Goal: Transaction & Acquisition: Subscribe to service/newsletter

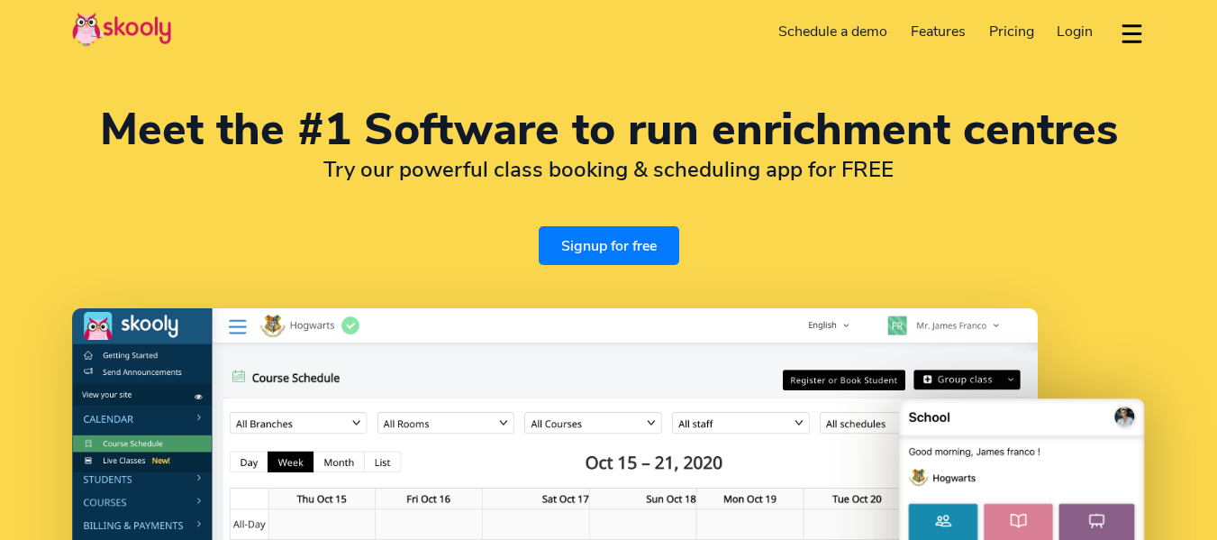
select select "en"
select select "65"
select select "[GEOGRAPHIC_DATA]"
select select "[GEOGRAPHIC_DATA]/[GEOGRAPHIC_DATA]"
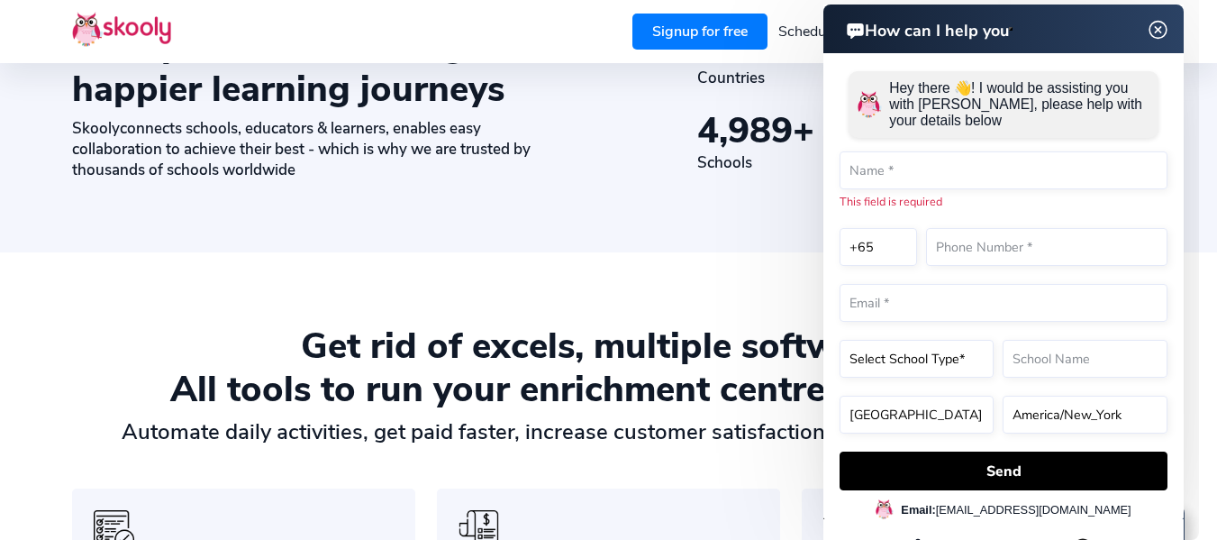
scroll to position [1081, 0]
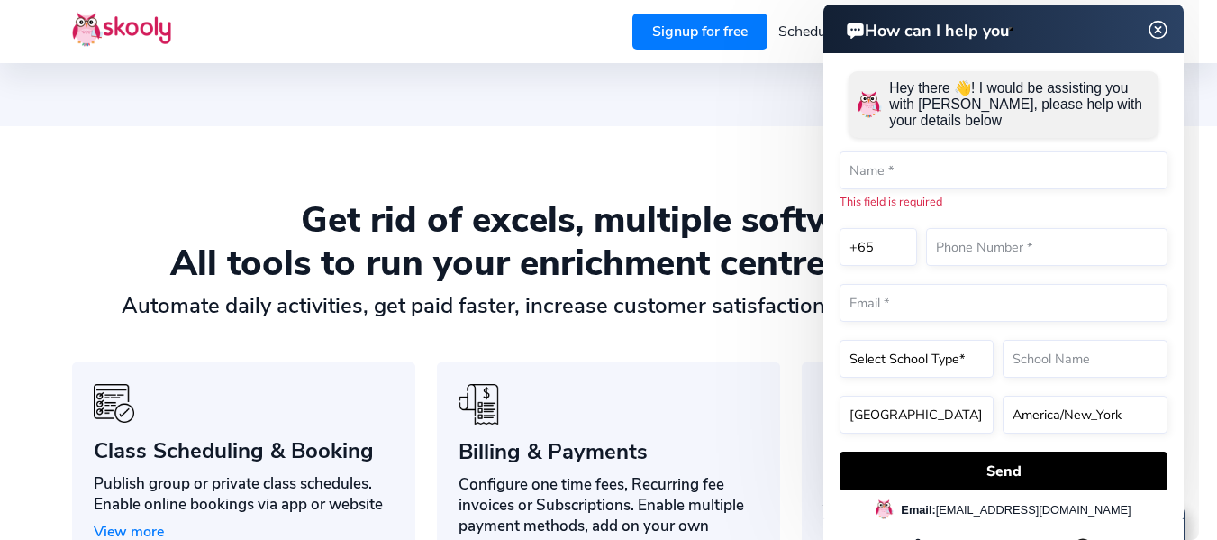
click at [1160, 33] on img at bounding box center [1158, 30] width 34 height 23
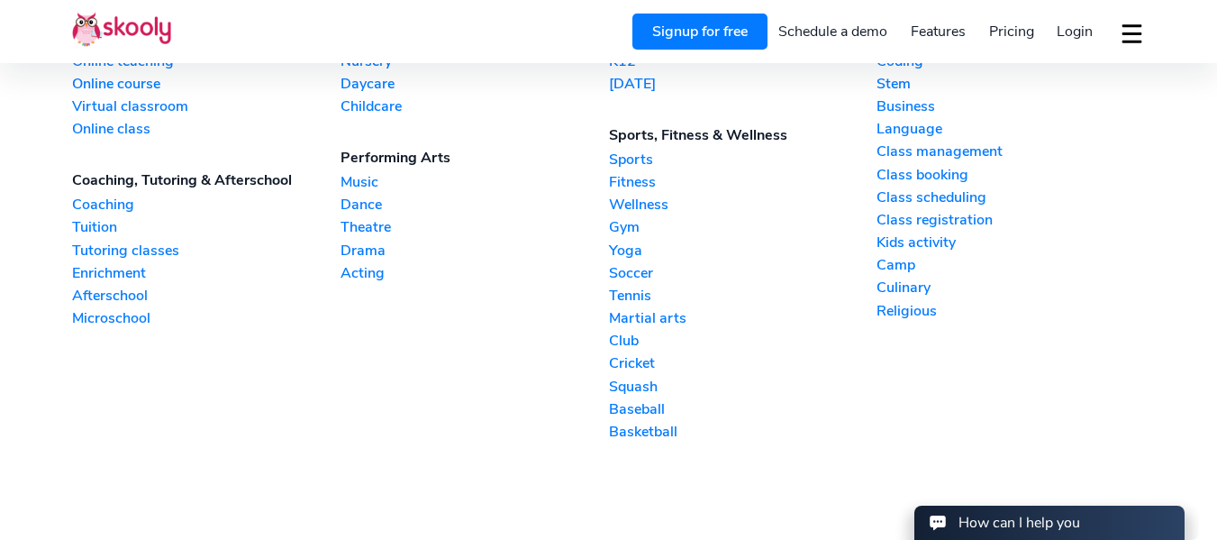
scroll to position [4144, 0]
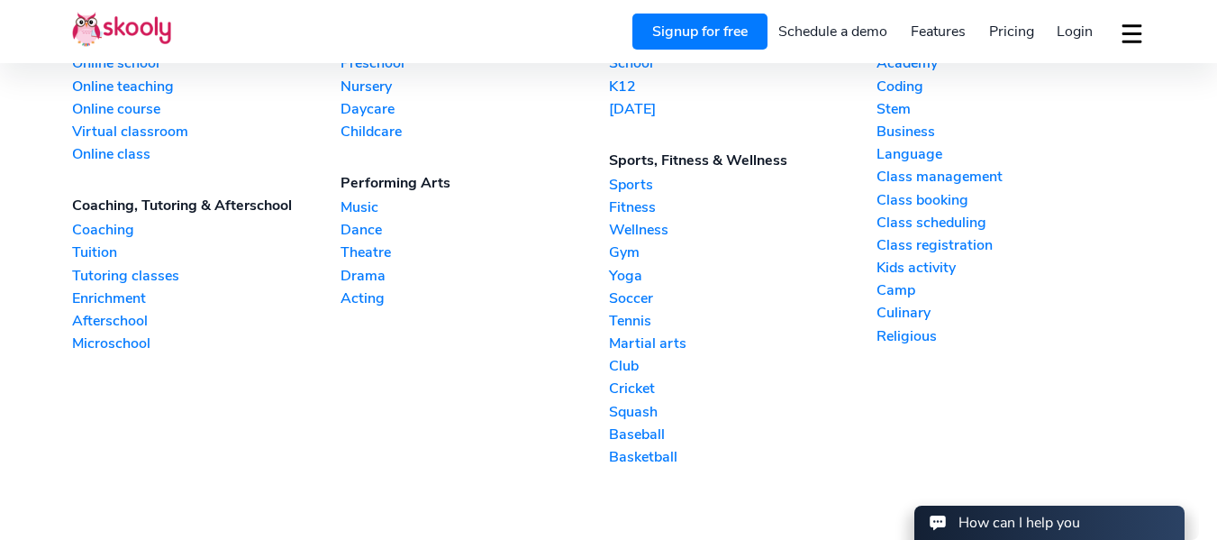
click at [67, 300] on section "Online school Online school Online teaching Online course Virtual classroom Onl…" at bounding box center [608, 250] width 1217 height 585
click at [76, 298] on link "Enrichment" at bounding box center [206, 298] width 268 height 20
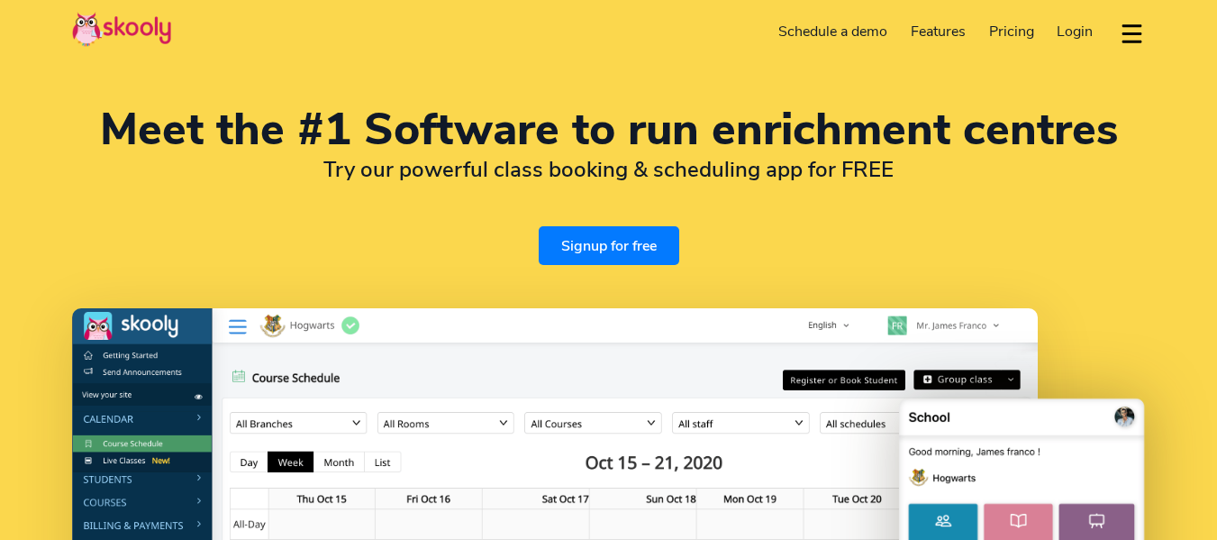
select select "en"
select select "65"
select select "[GEOGRAPHIC_DATA]"
select select "[GEOGRAPHIC_DATA]/[GEOGRAPHIC_DATA]"
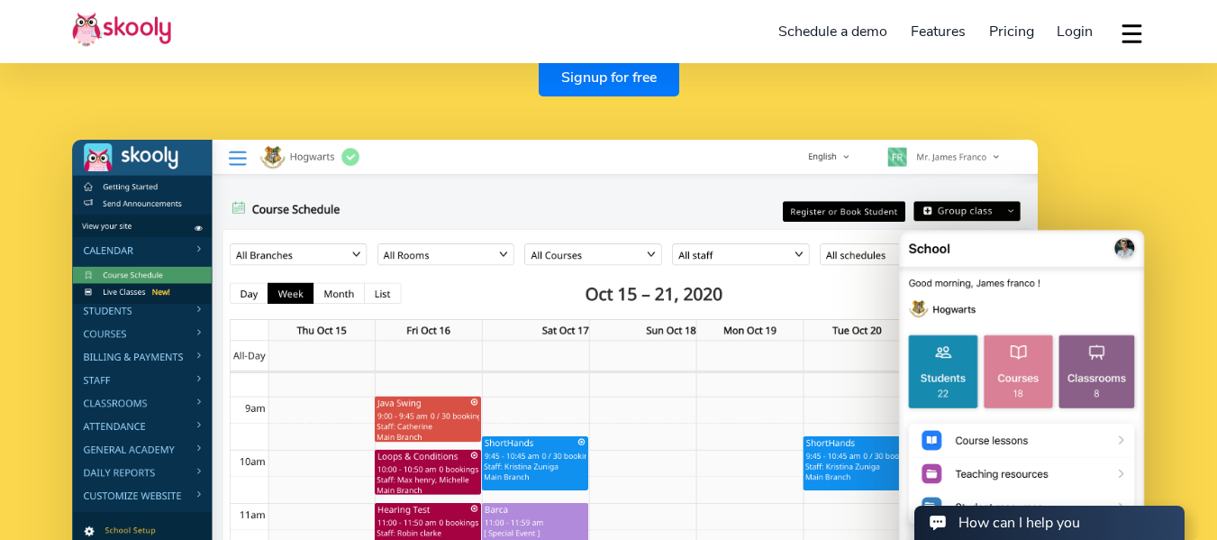
scroll to position [180, 0]
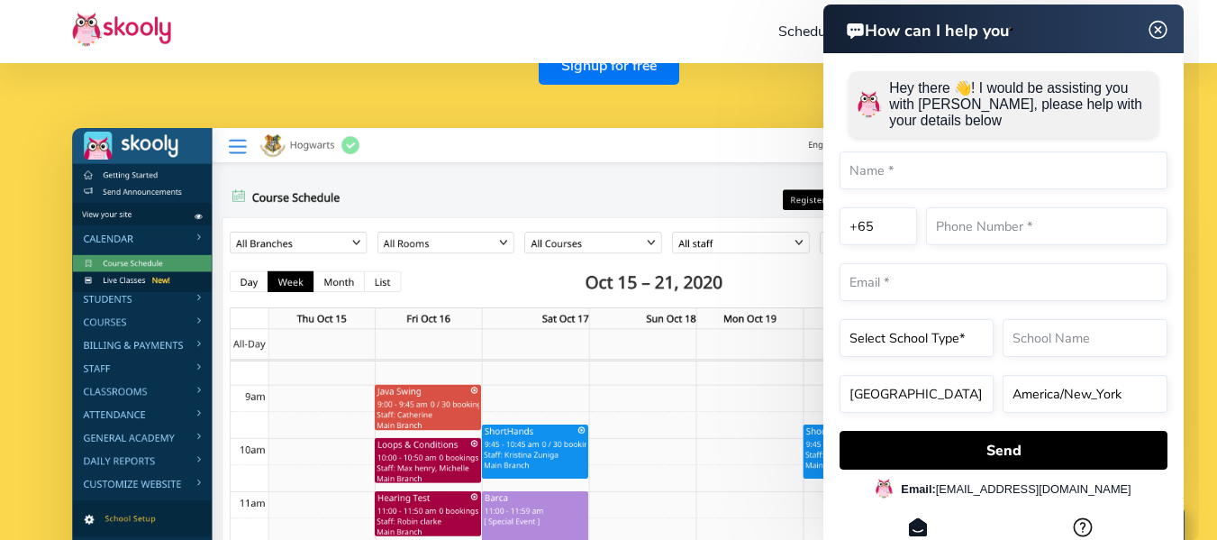
click at [1161, 29] on img at bounding box center [1158, 30] width 34 height 23
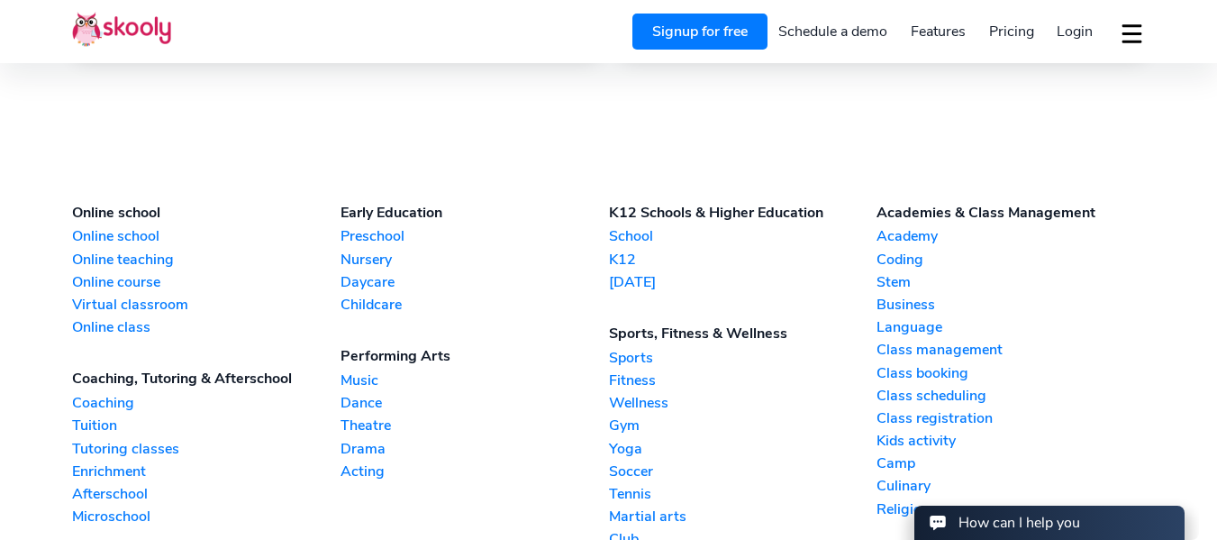
scroll to position [4054, 0]
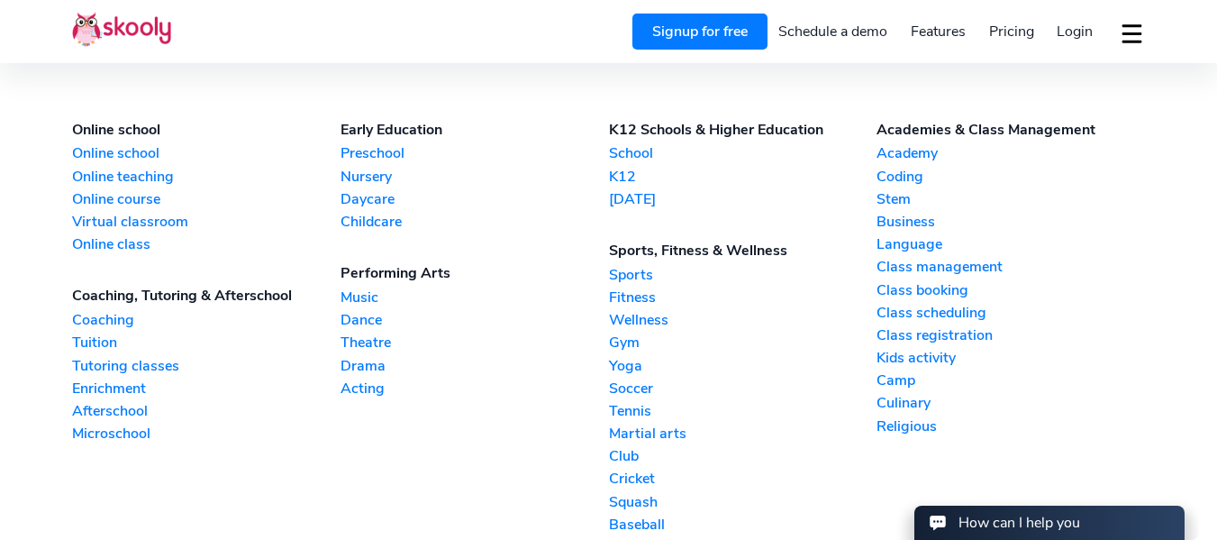
click at [1014, 33] on span "Pricing" at bounding box center [1011, 32] width 45 height 20
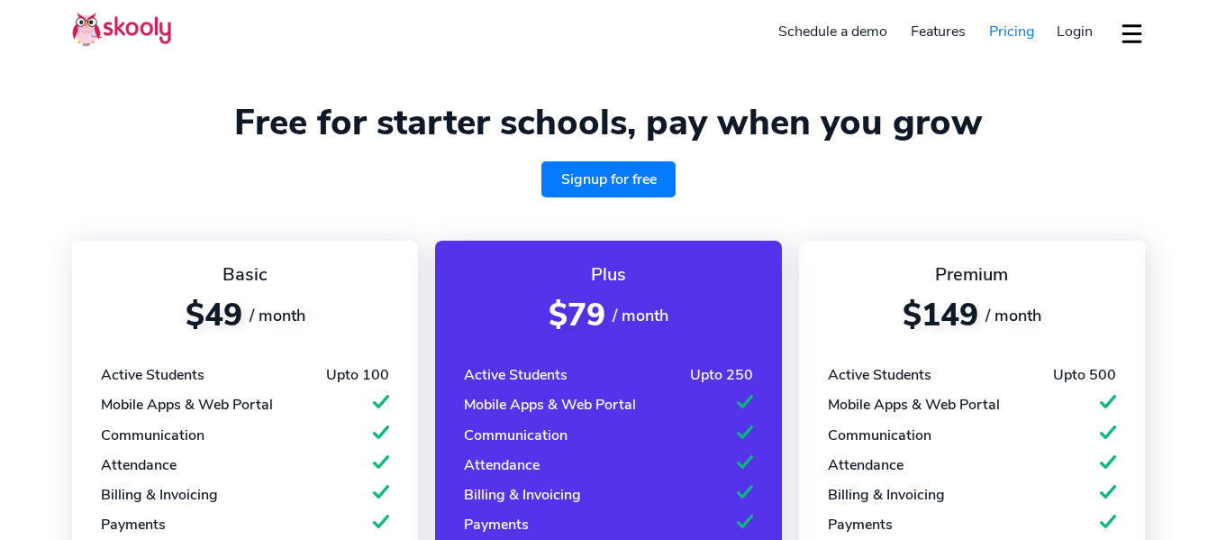
select select "en"
select select "65"
select select "[GEOGRAPHIC_DATA]"
select select "[GEOGRAPHIC_DATA]/[GEOGRAPHIC_DATA]"
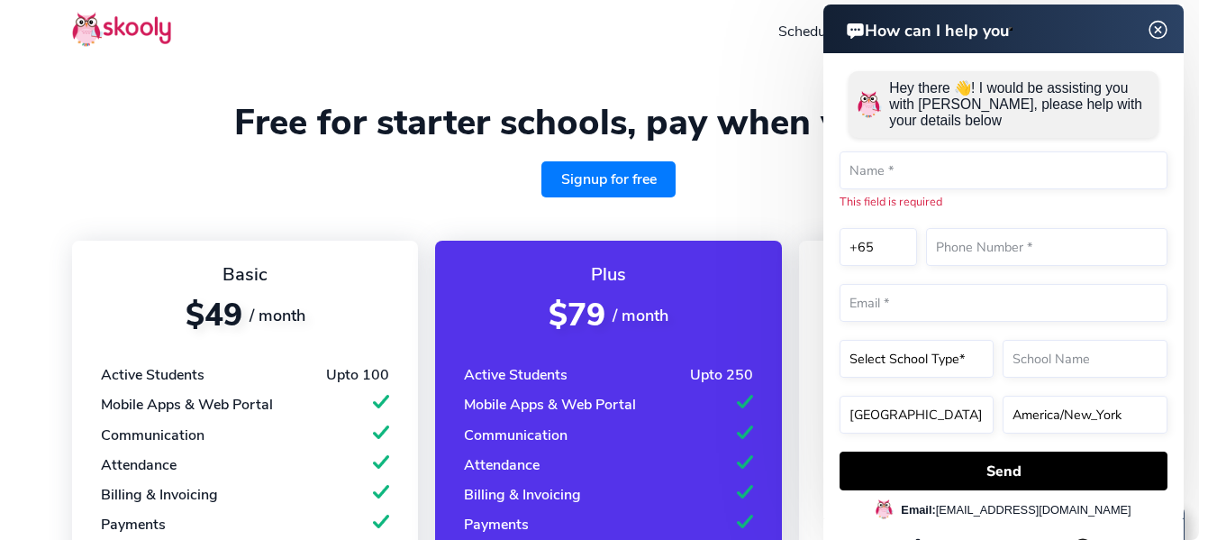
click at [1154, 29] on img at bounding box center [1158, 30] width 34 height 23
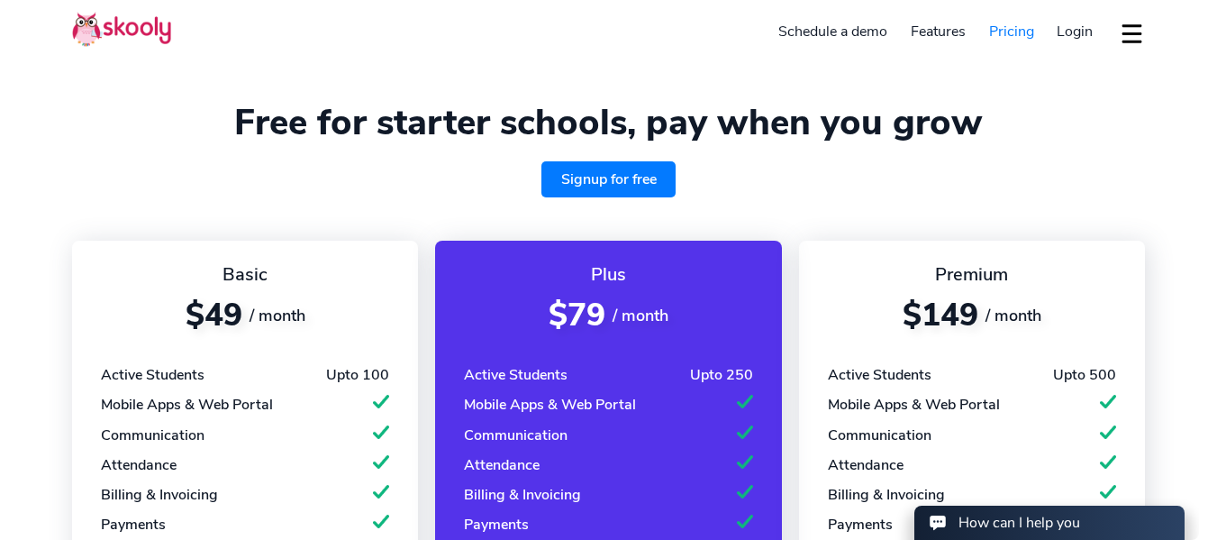
click at [1128, 41] on button "dropdown menu" at bounding box center [1132, 33] width 26 height 41
click at [691, 195] on div "Signup for free" at bounding box center [608, 179] width 1073 height 36
